Goal: Download file/media

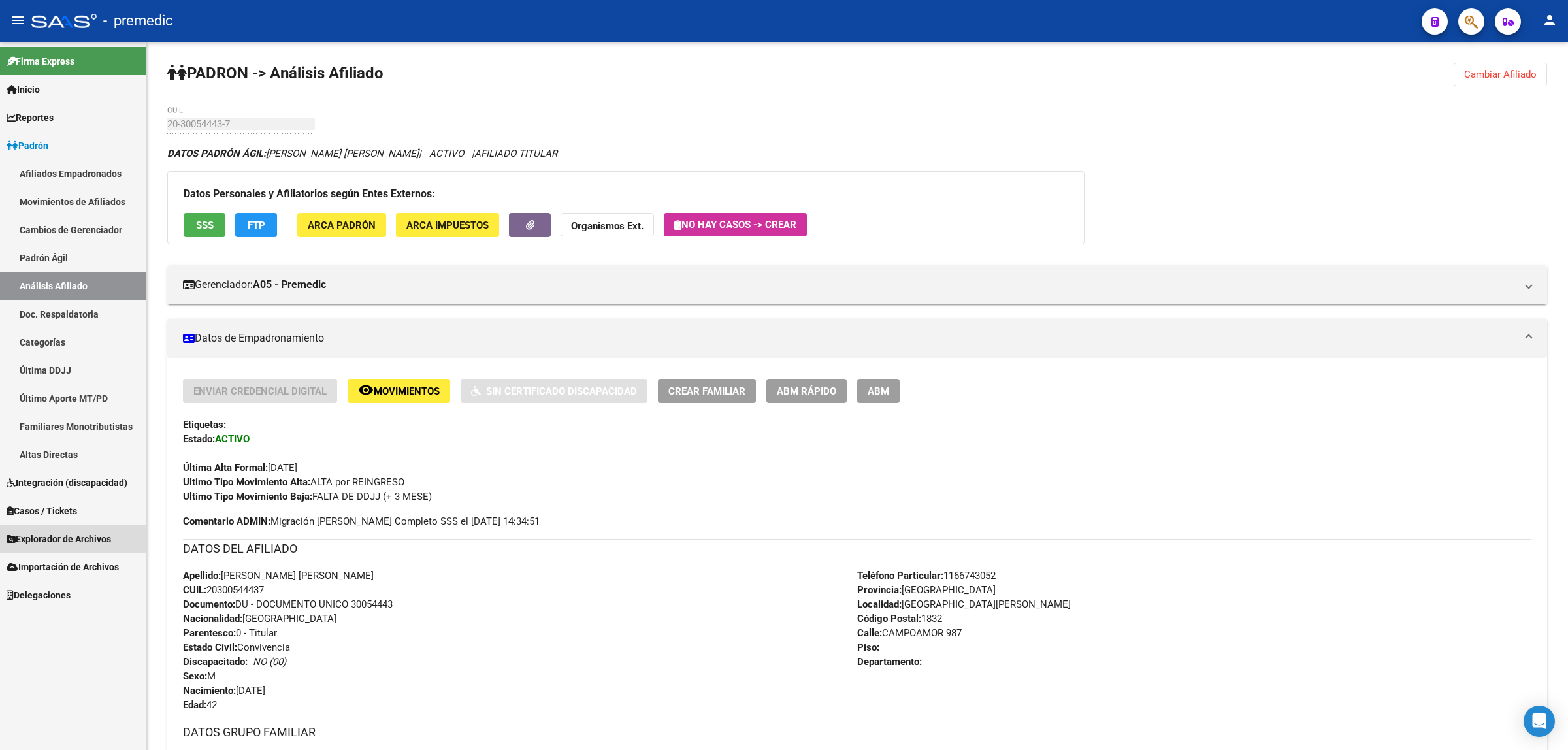
click at [57, 537] on span "Explorador de Archivos" at bounding box center [59, 539] width 104 height 14
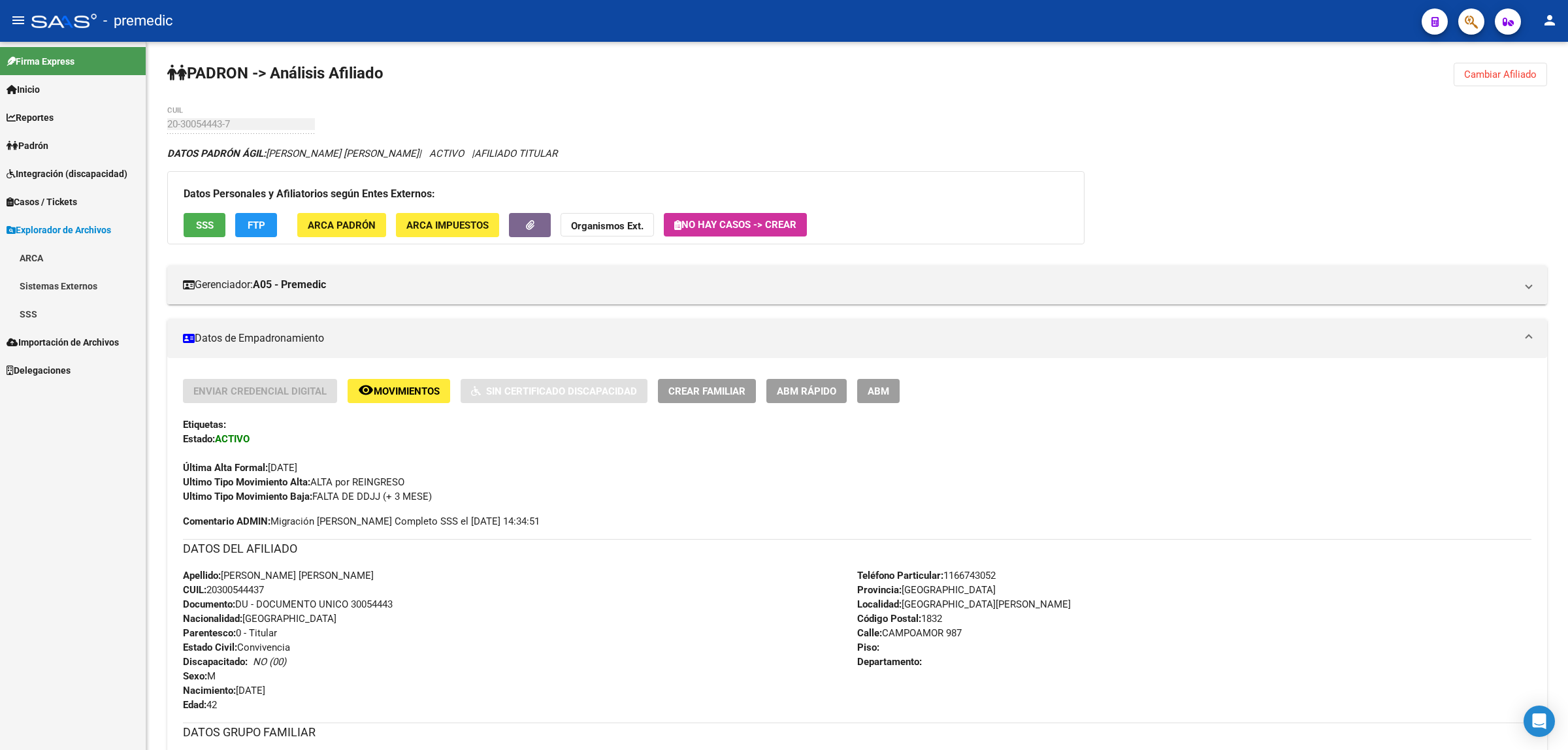
click at [49, 300] on link "SSS" at bounding box center [73, 313] width 146 height 28
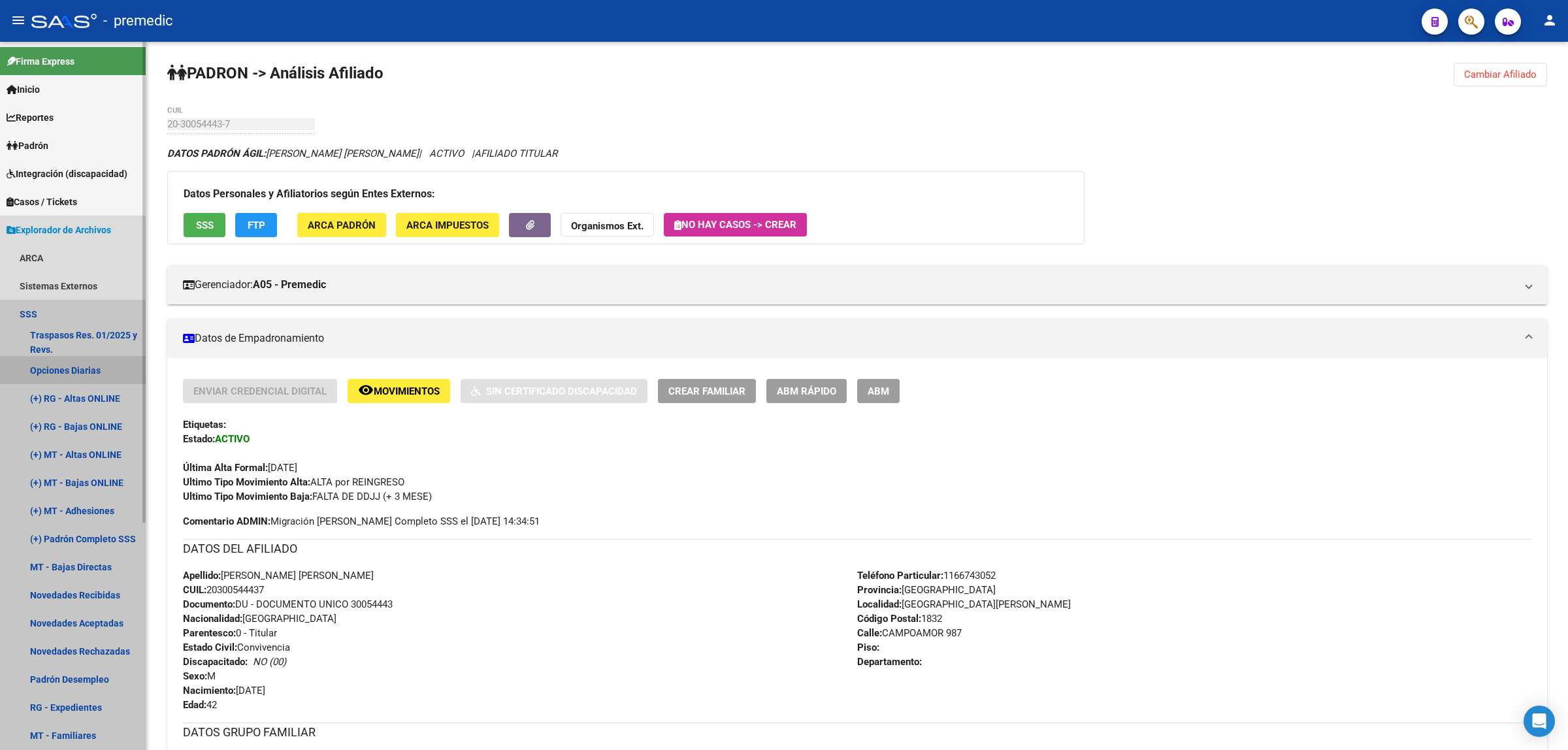
click at [70, 364] on link "Opciones Diarias" at bounding box center [73, 369] width 146 height 28
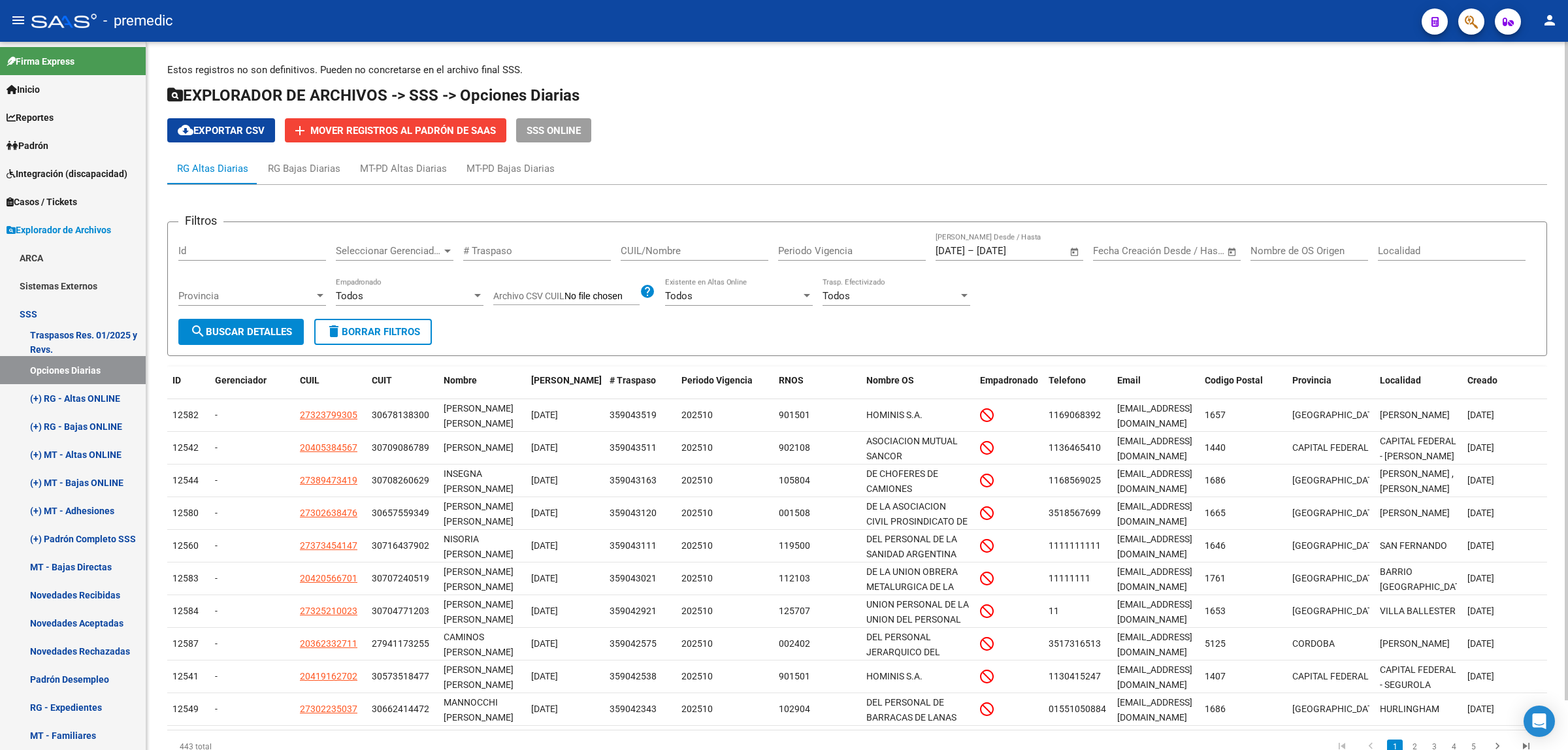
click at [233, 126] on span "cloud_download Exportar CSV" at bounding box center [221, 131] width 87 height 12
click at [1041, 272] on div "[DATE] [DATE] – [DATE] [DATE] Fecha Traspaso Desde / Hasta" at bounding box center [1009, 253] width 147 height 41
